Goal: Find specific page/section: Find specific page/section

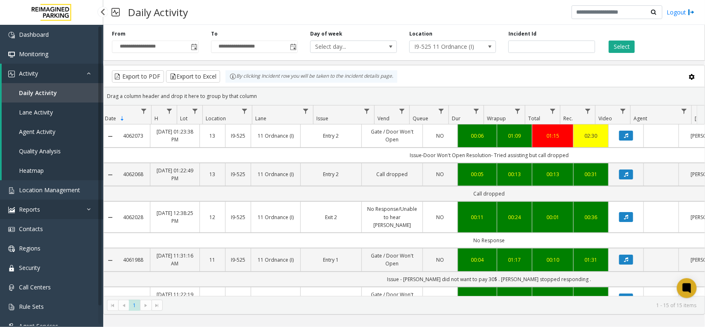
scroll to position [0, 48]
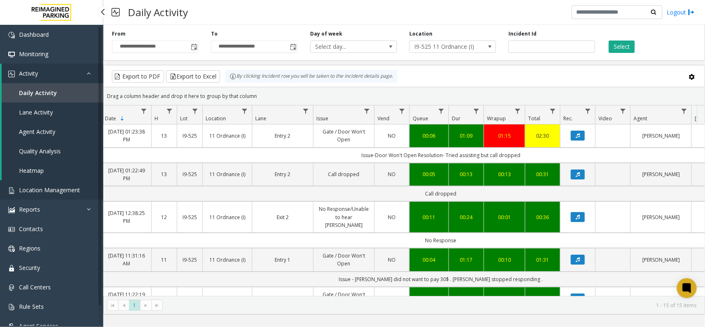
click at [60, 190] on span "Location Management" at bounding box center [49, 190] width 61 height 8
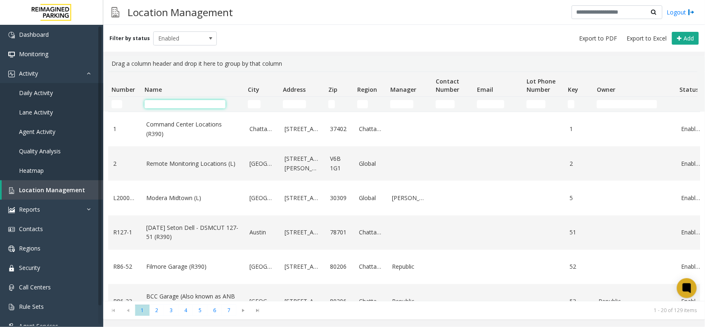
click at [165, 104] on input "Name Filter" at bounding box center [185, 104] width 81 height 8
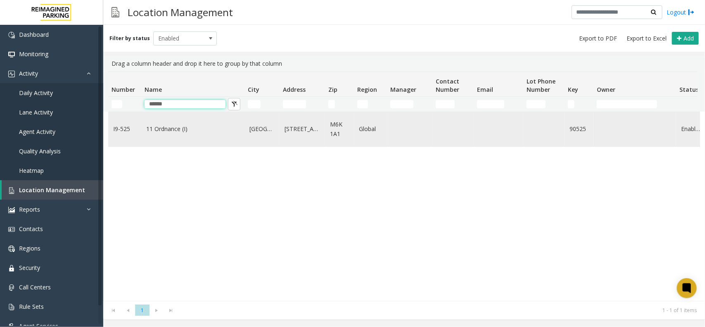
type input "******"
click at [155, 127] on link "11 Ordnance (I)" at bounding box center [192, 128] width 93 height 9
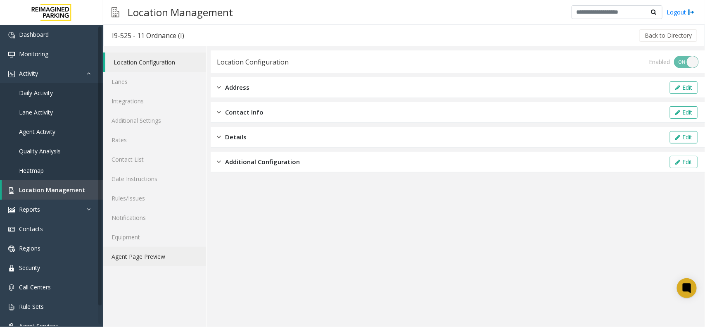
click at [137, 255] on link "Agent Page Preview" at bounding box center [154, 255] width 103 height 19
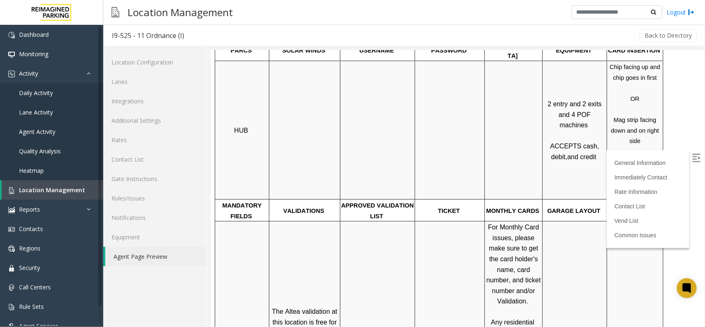
scroll to position [464, 0]
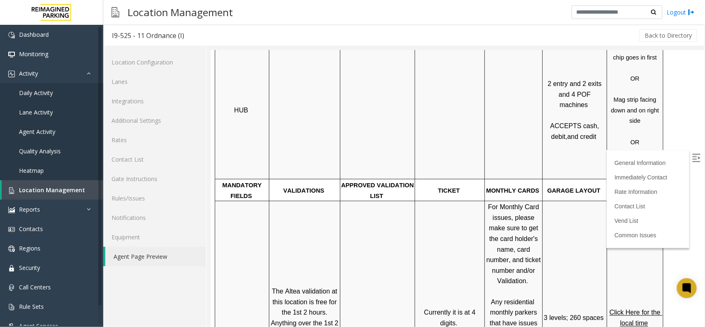
click at [692, 154] on img at bounding box center [696, 157] width 8 height 8
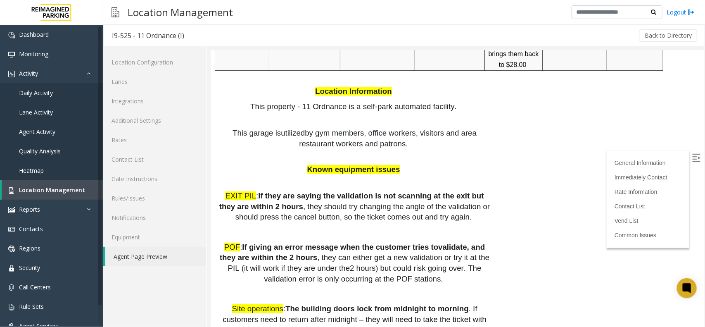
scroll to position [1342, 0]
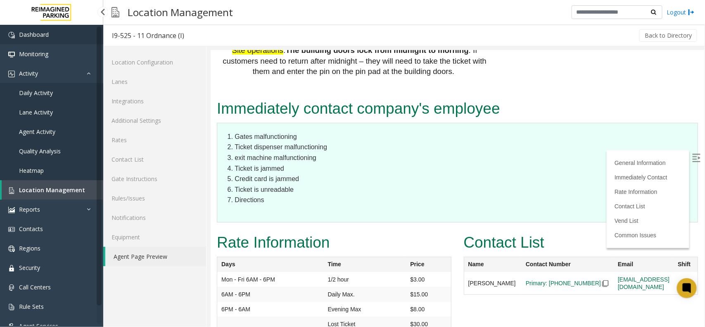
drag, startPoint x: 187, startPoint y: 36, endPoint x: 101, endPoint y: 36, distance: 85.9
click at [101, 36] on app-root "Dashboard Monitoring Activity Daily Activity Lane Activity Agent Activity Quali…" at bounding box center [352, 163] width 705 height 327
click at [216, 30] on div "Back to Directory" at bounding box center [445, 35] width 506 height 21
drag, startPoint x: 185, startPoint y: 36, endPoint x: 109, endPoint y: 43, distance: 75.8
click at [109, 43] on h3 "I9-525 - 11 Ordnance (I)" at bounding box center [148, 35] width 89 height 19
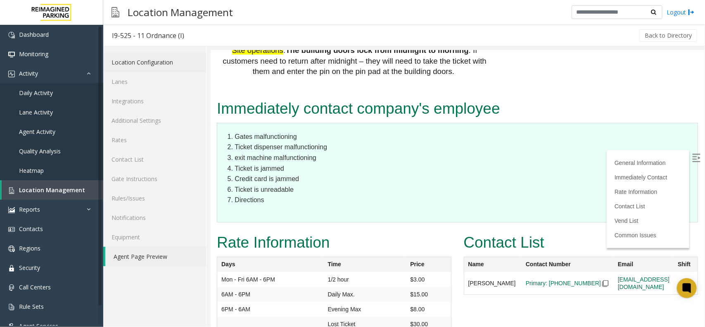
copy div "I9-525 - 11 Ordnance (I)"
click at [45, 33] on span "Dashboard" at bounding box center [34, 35] width 30 height 8
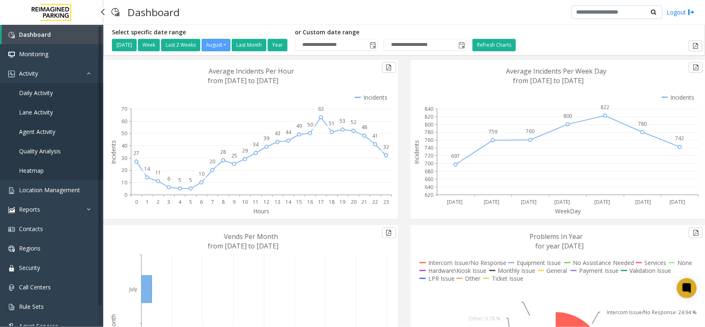
click at [32, 89] on span "Daily Activity" at bounding box center [36, 93] width 34 height 8
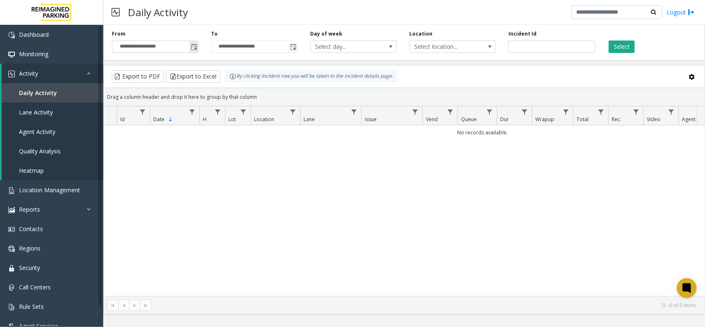
click at [197, 47] on span "Toggle popup" at bounding box center [194, 47] width 7 height 7
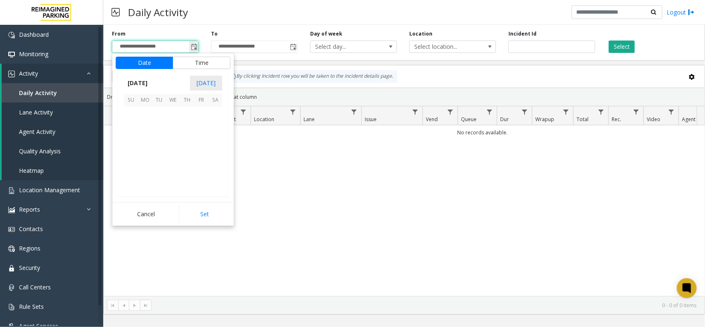
scroll to position [148020, 0]
click at [212, 151] on span "23" at bounding box center [215, 156] width 14 height 14
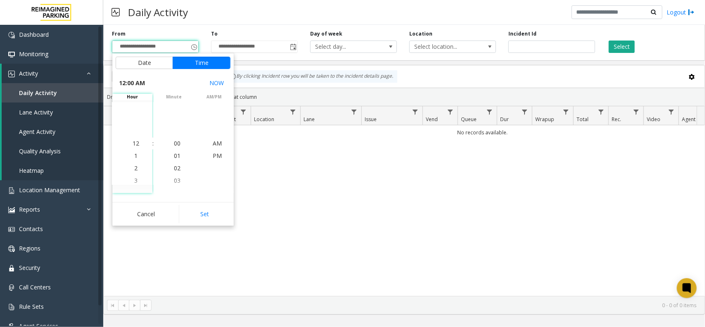
drag, startPoint x: 206, startPoint y: 216, endPoint x: 386, endPoint y: 122, distance: 203.0
click at [212, 213] on button "Set" at bounding box center [205, 214] width 52 height 18
type input "**********"
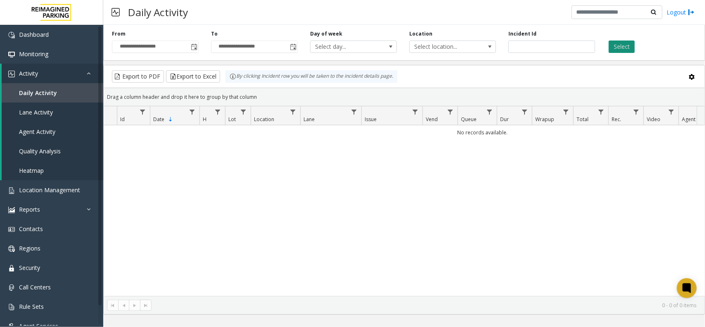
click at [622, 47] on button "Select" at bounding box center [622, 46] width 26 height 12
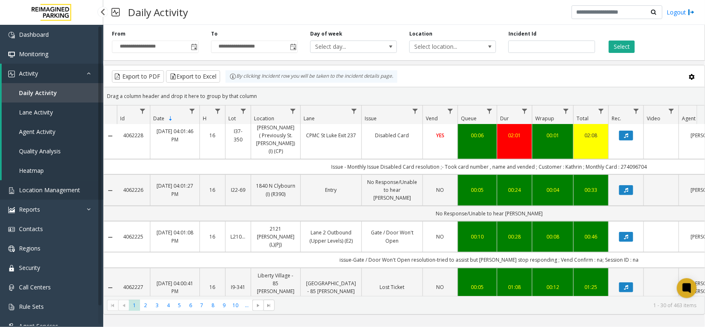
click at [38, 191] on span "Location Management" at bounding box center [49, 190] width 61 height 8
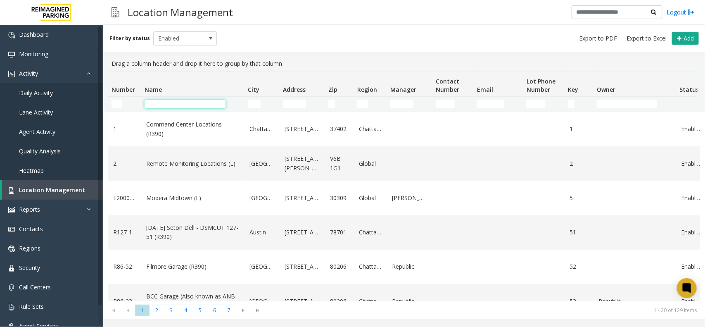
click at [176, 100] on input "Name Filter" at bounding box center [185, 104] width 81 height 8
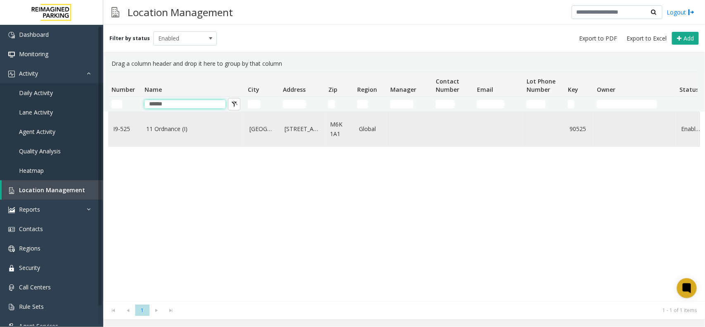
type input "******"
click at [163, 131] on link "11 Ordnance (I)" at bounding box center [192, 128] width 93 height 9
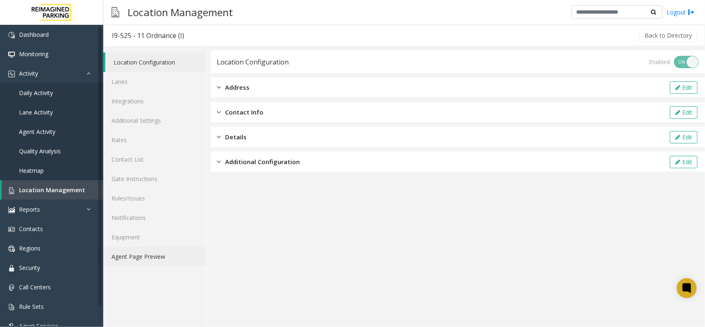
click at [143, 257] on link "Agent Page Preview" at bounding box center [154, 255] width 103 height 19
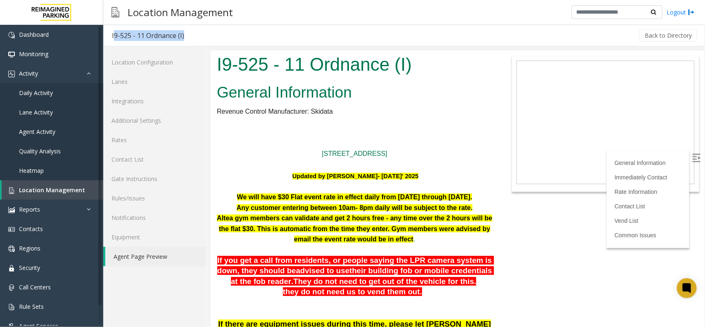
drag, startPoint x: 192, startPoint y: 36, endPoint x: 110, endPoint y: 44, distance: 82.5
click at [110, 44] on div "I9-525 - 11 Ordnance (I) Back to Directory" at bounding box center [404, 35] width 602 height 21
copy div "I9-525 - 11 Ordnance (I)"
